Goal: Transaction & Acquisition: Purchase product/service

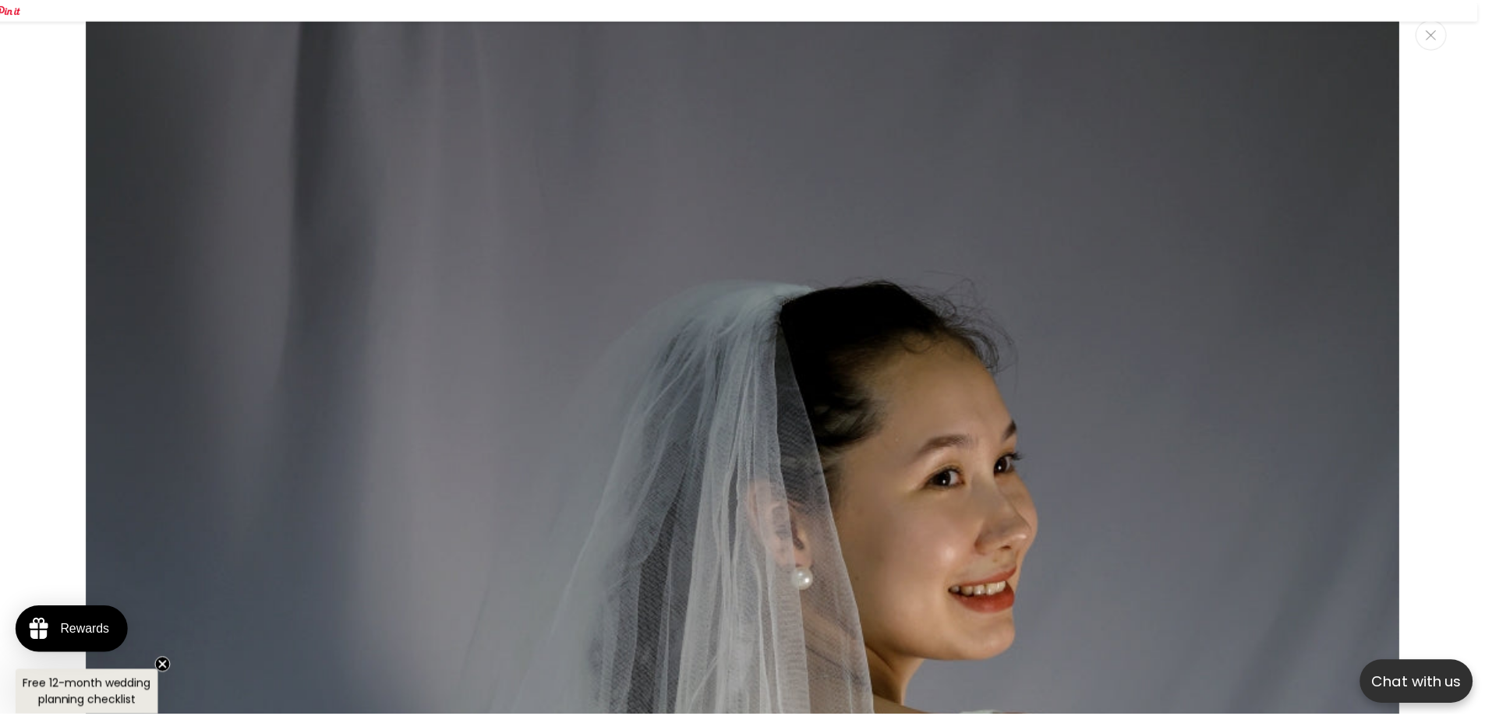
scroll to position [1153, 0]
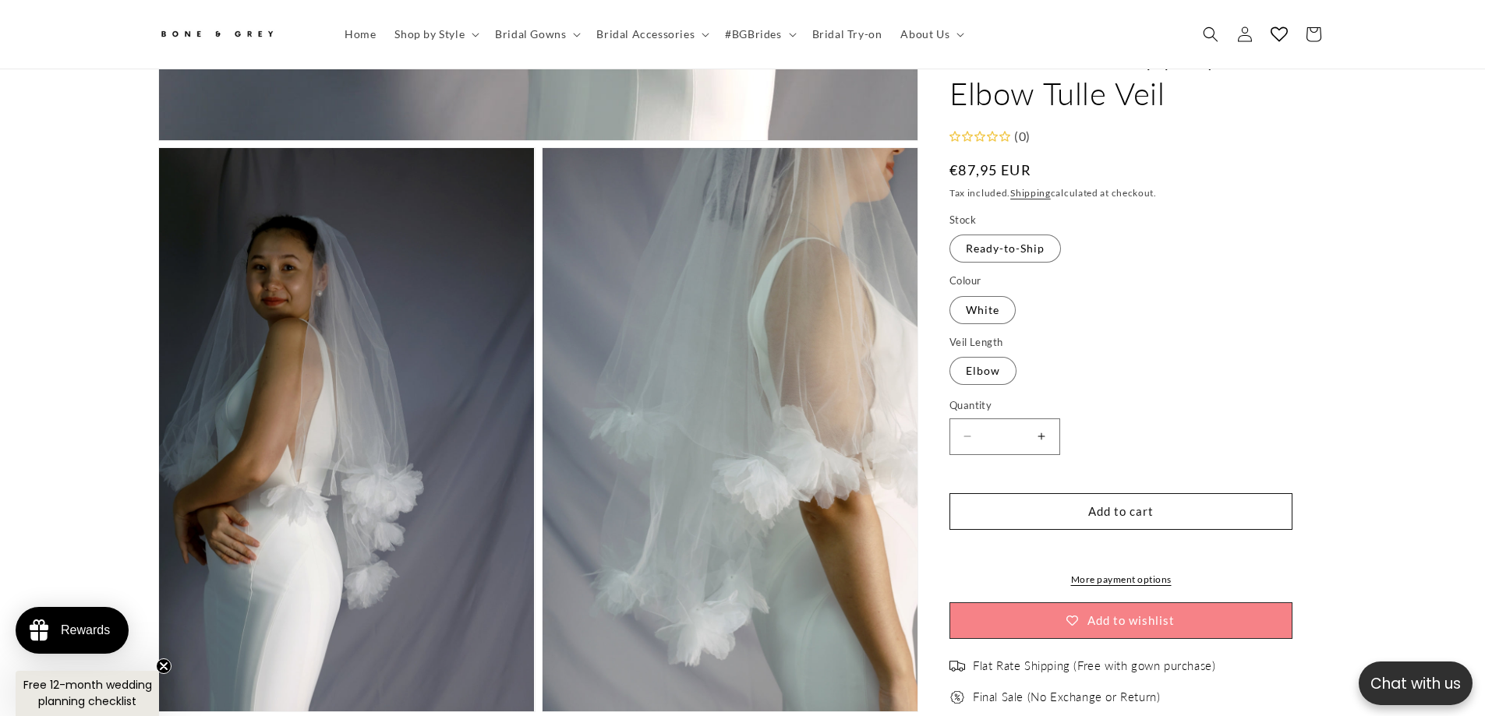
drag, startPoint x: 699, startPoint y: 304, endPoint x: 478, endPoint y: 206, distance: 242.2
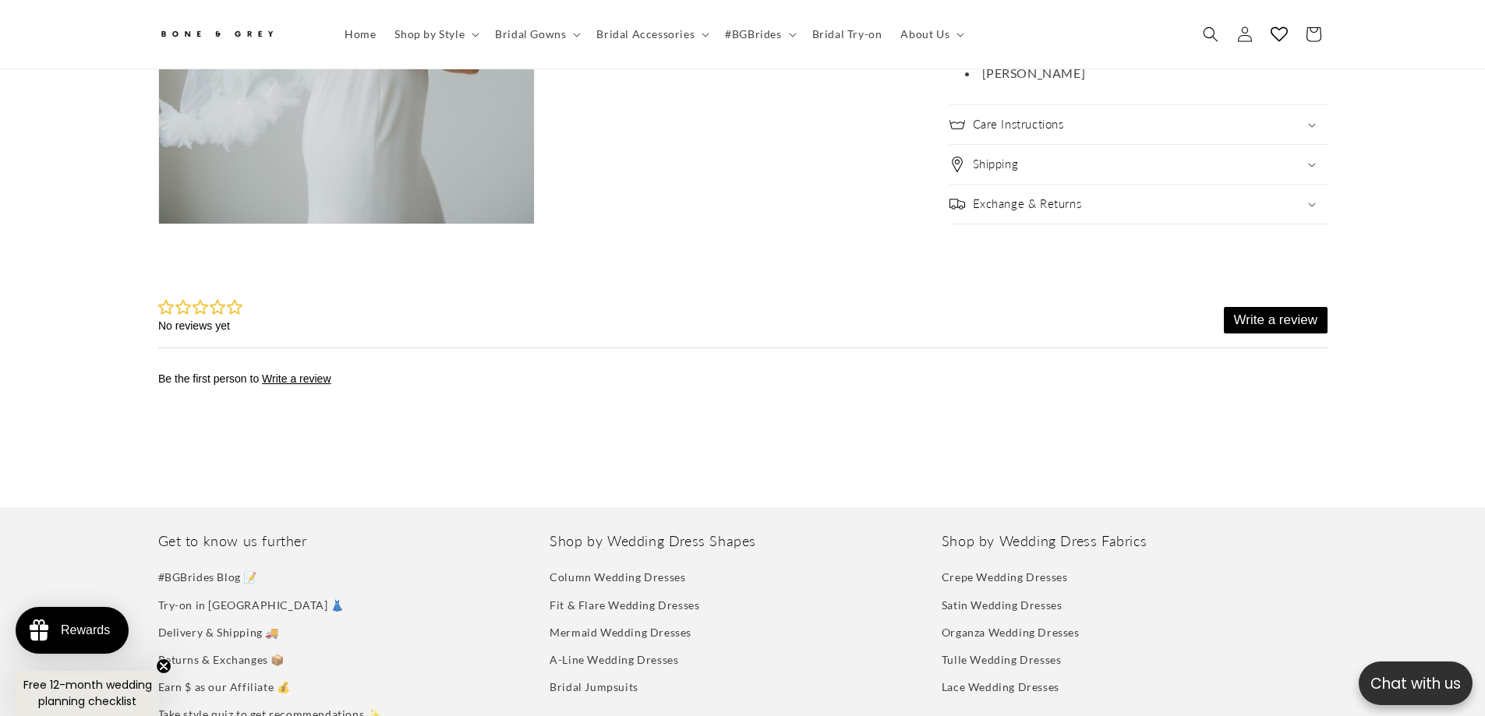
scroll to position [3414, 0]
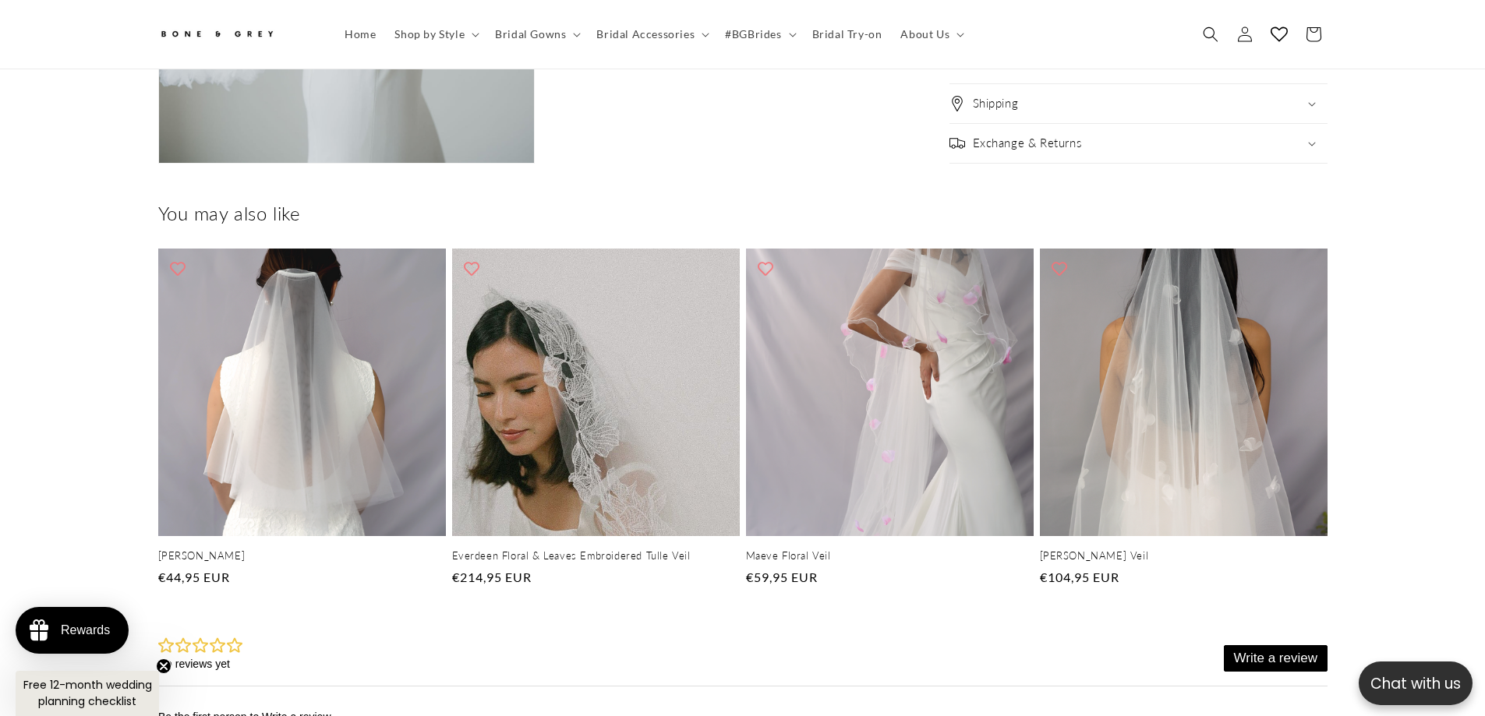
click at [159, 163] on button "Open media 8 in modal" at bounding box center [159, 163] width 0 height 0
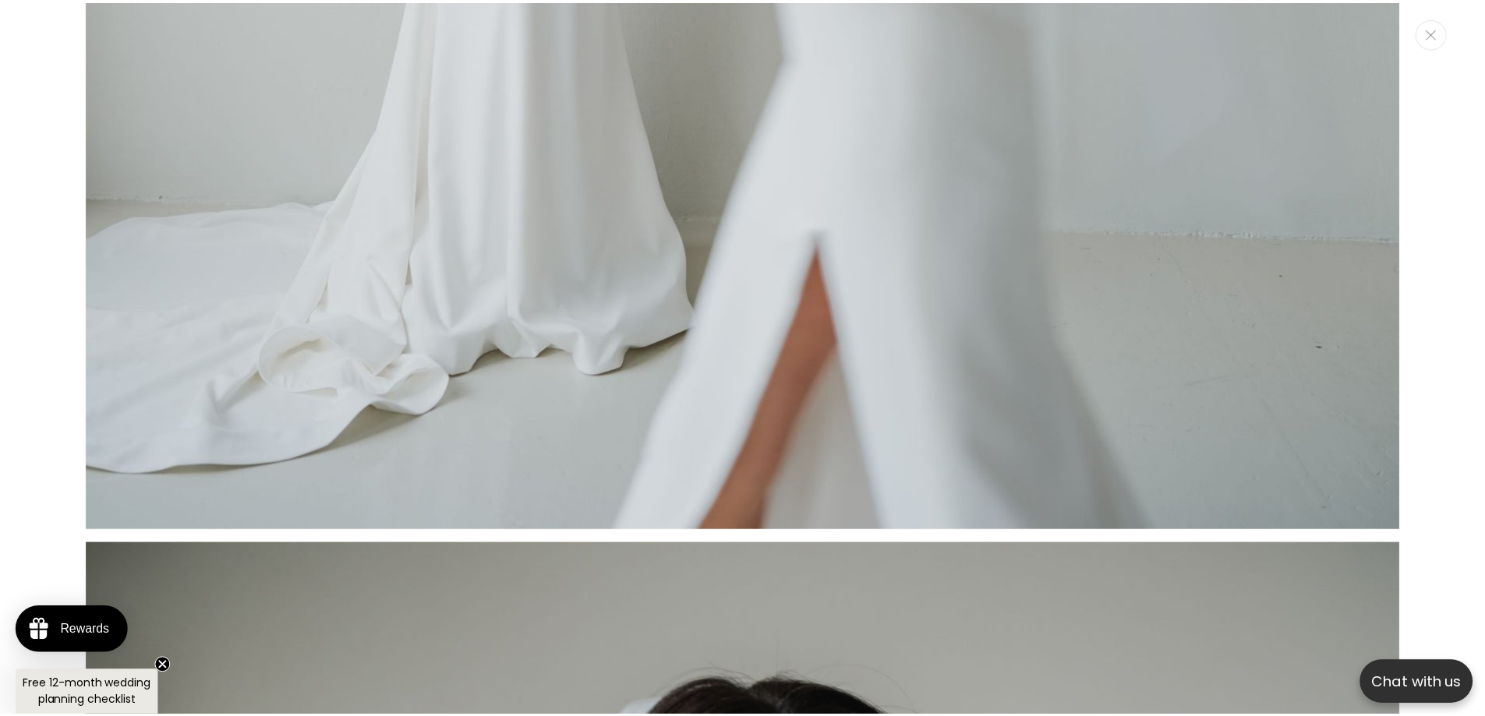
scroll to position [13341, 0]
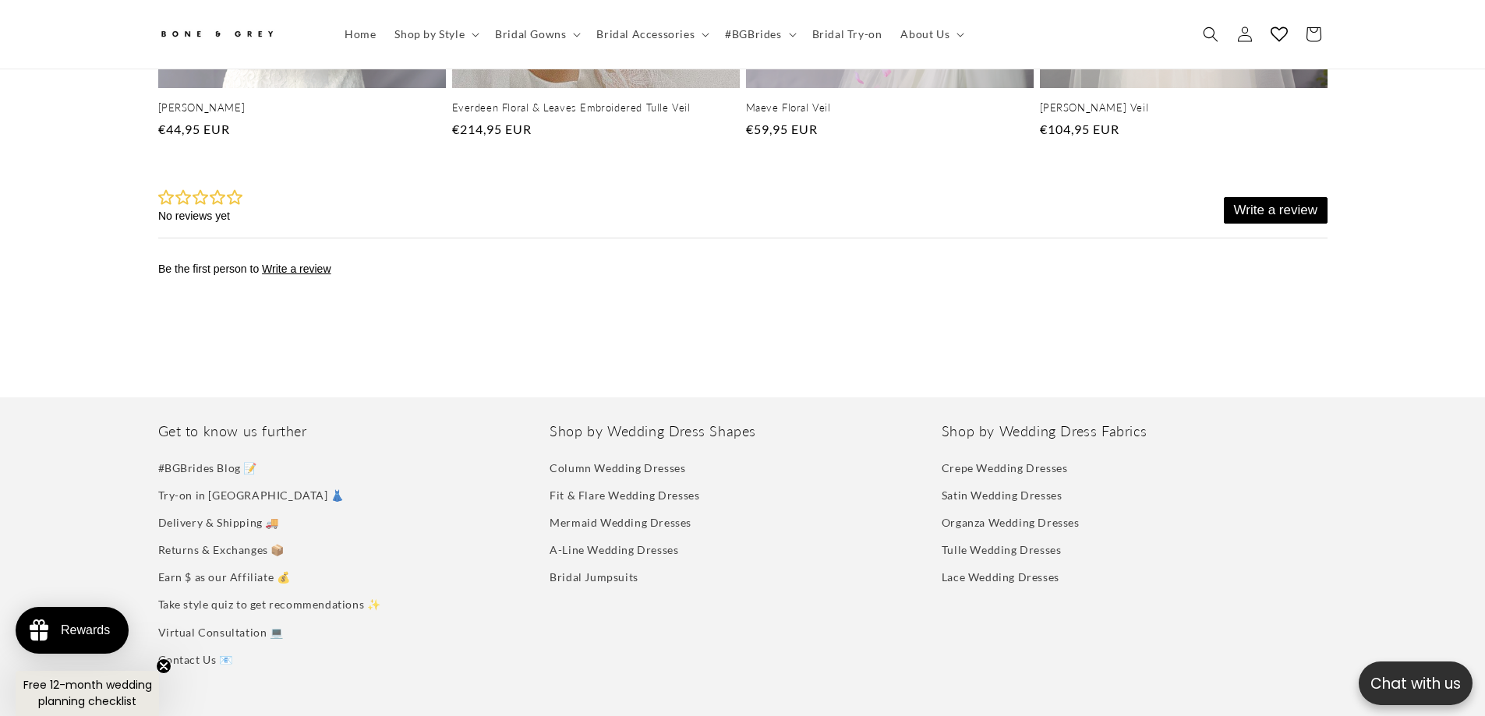
drag, startPoint x: 673, startPoint y: 288, endPoint x: 334, endPoint y: 226, distance: 344.6
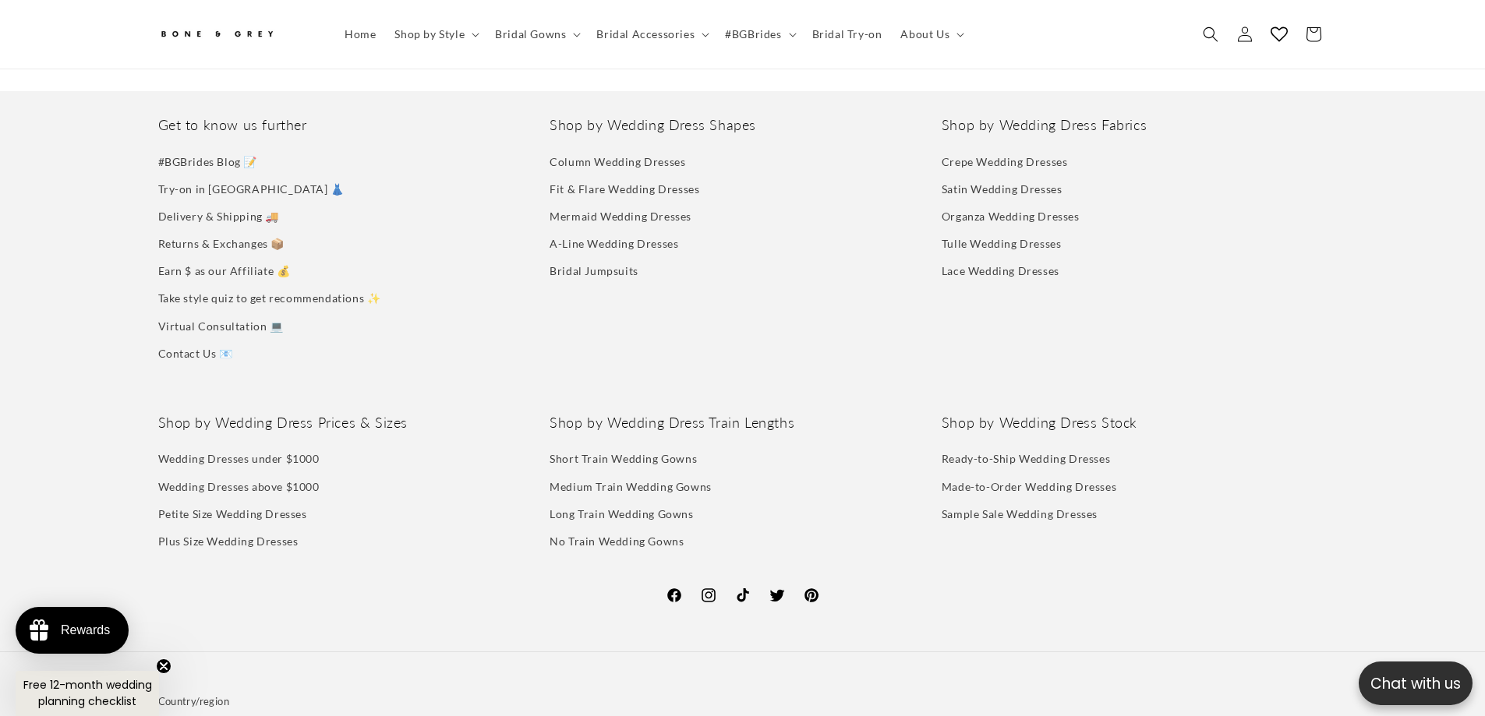
scroll to position [4174, 0]
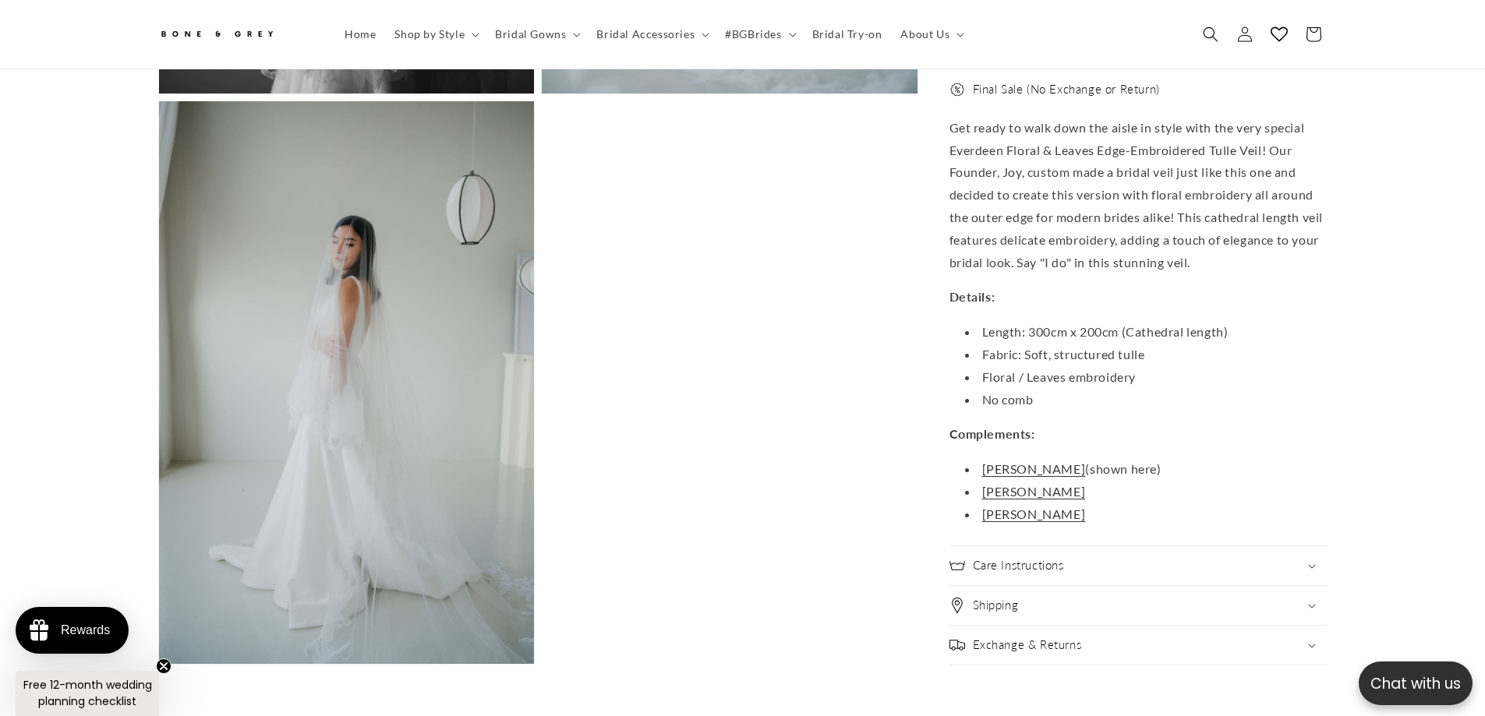
scroll to position [3347, 0]
